Goal: Transaction & Acquisition: Book appointment/travel/reservation

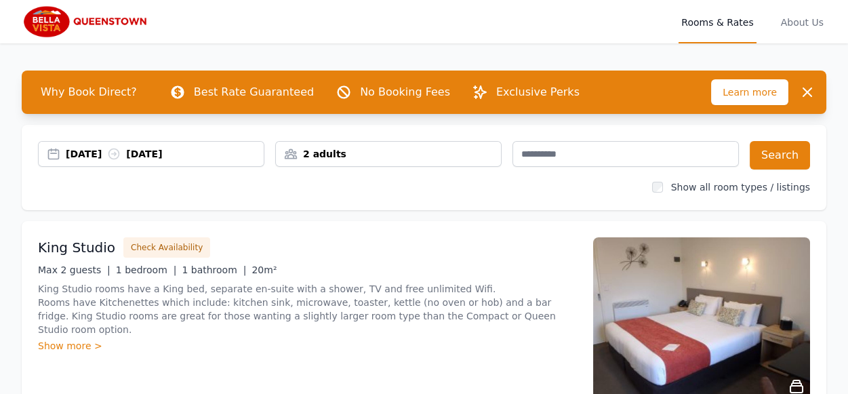
click at [152, 152] on div "27 Aug 2025 03 Sep 2025" at bounding box center [165, 154] width 198 height 14
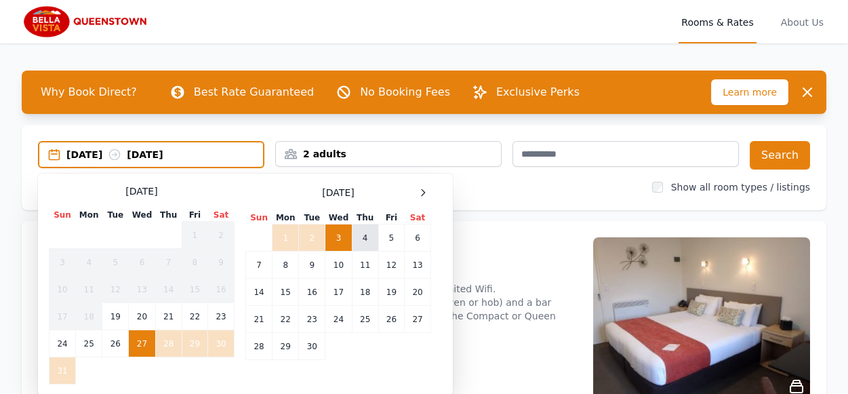
click at [356, 234] on td "4" at bounding box center [365, 237] width 26 height 27
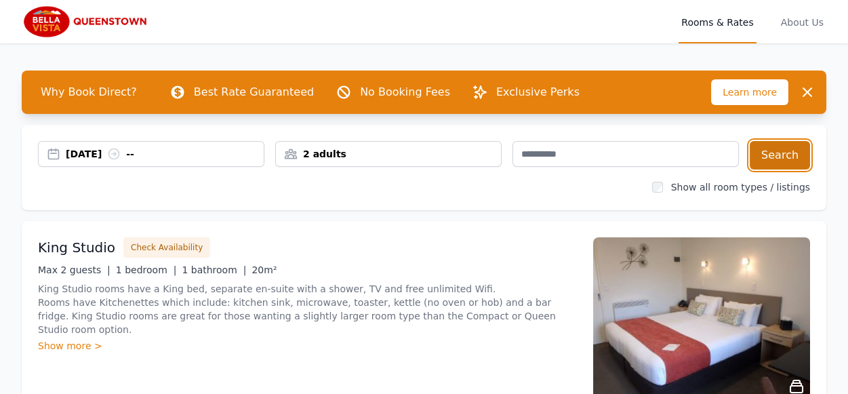
click at [790, 152] on button "Search" at bounding box center [780, 155] width 60 height 28
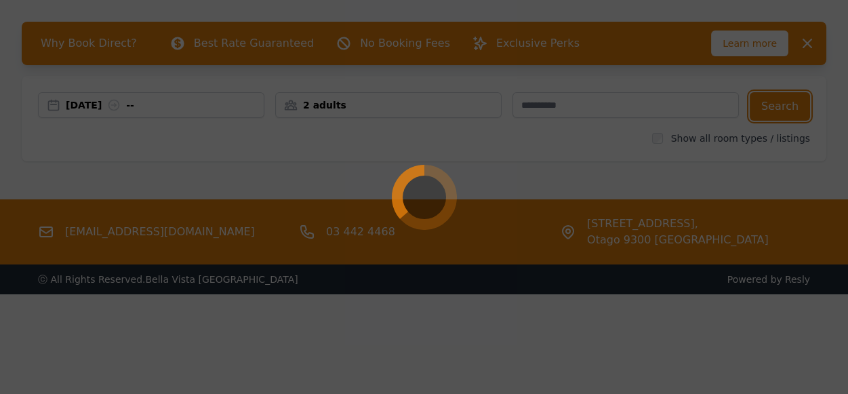
scroll to position [65, 0]
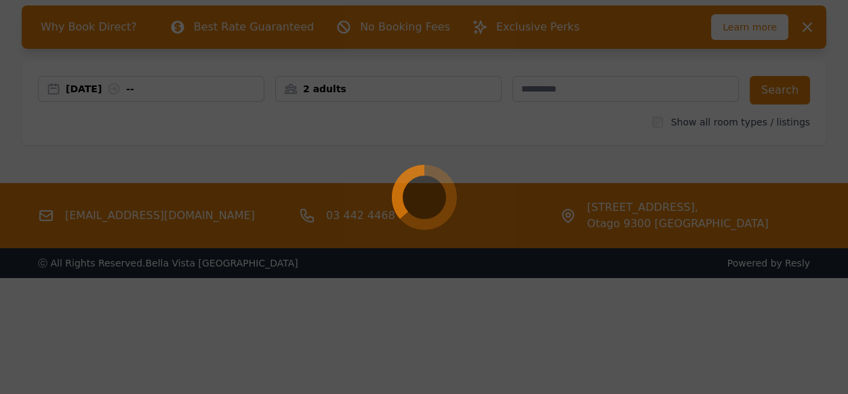
click at [95, 87] on div at bounding box center [424, 197] width 848 height 394
